Goal: Navigation & Orientation: Find specific page/section

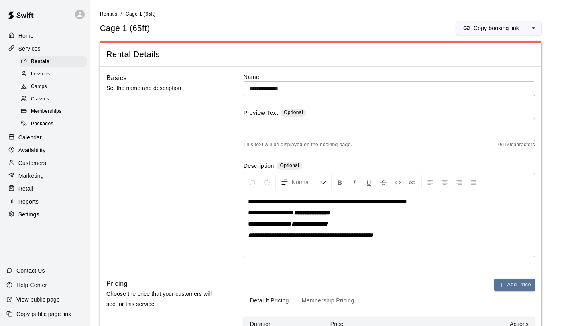
scroll to position [31, 0]
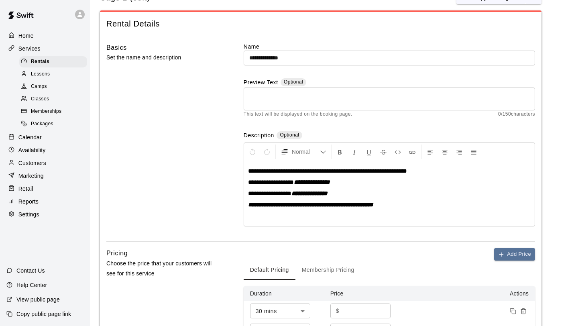
click at [181, 174] on div "Basics Set the name and description" at bounding box center [162, 142] width 112 height 199
click at [31, 35] on p "Home" at bounding box center [25, 36] width 15 height 8
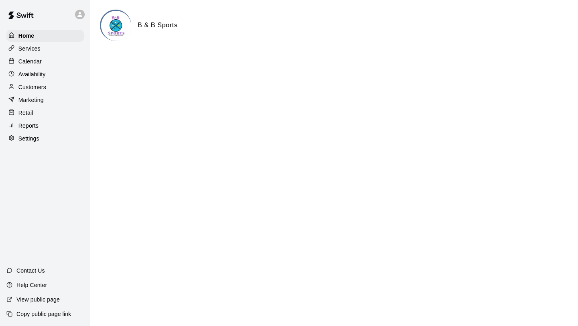
click at [37, 46] on p "Services" at bounding box center [29, 49] width 22 height 8
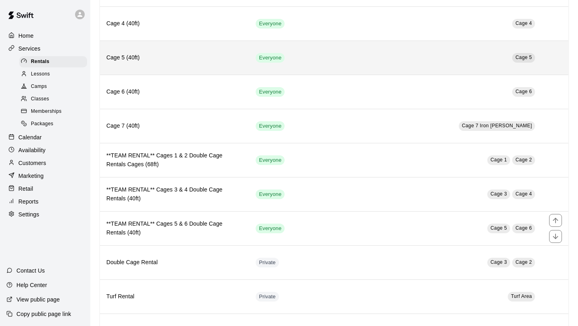
scroll to position [387, 0]
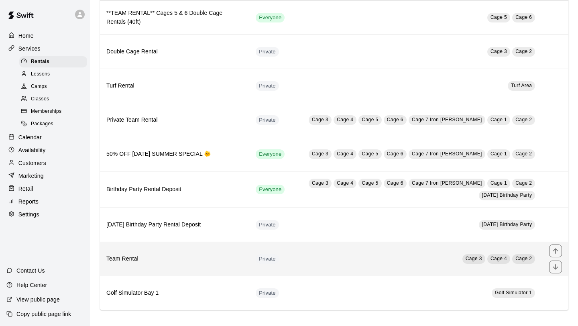
click at [184, 268] on th "Team Rental" at bounding box center [174, 259] width 149 height 34
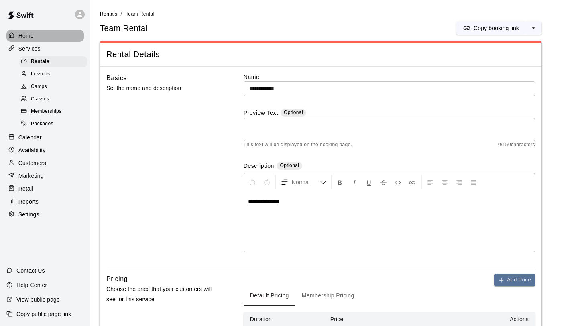
click at [36, 34] on div "Home" at bounding box center [45, 36] width 78 height 12
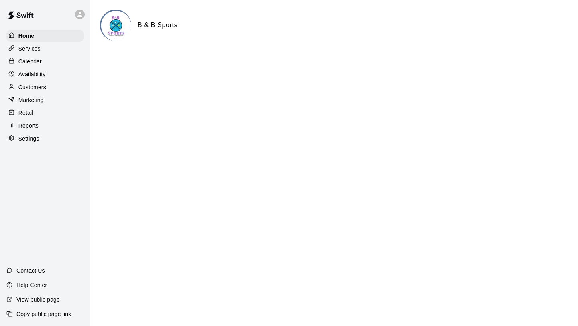
click at [42, 61] on div "Calendar" at bounding box center [45, 61] width 78 height 12
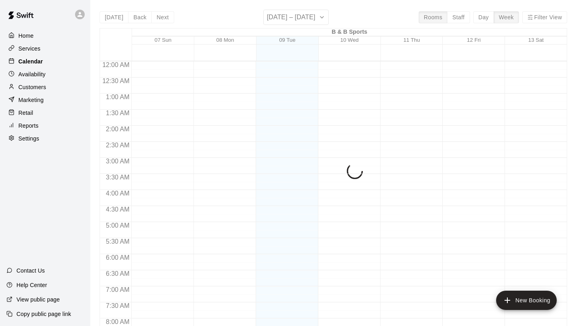
scroll to position [466, 0]
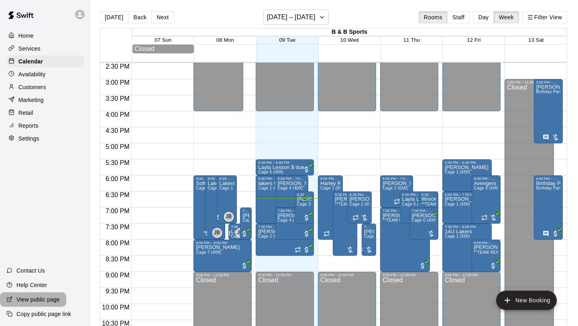
click at [46, 302] on p "View public page" at bounding box center [37, 300] width 43 height 8
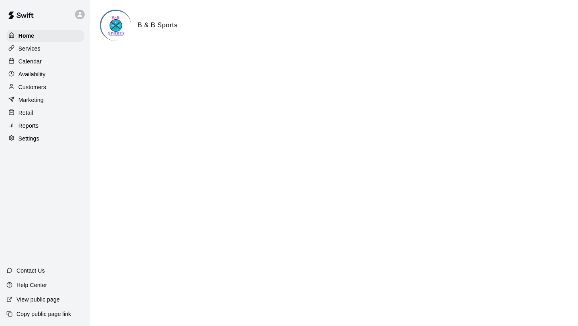
click at [51, 299] on p "View public page" at bounding box center [37, 300] width 43 height 8
